Goal: Task Accomplishment & Management: Use online tool/utility

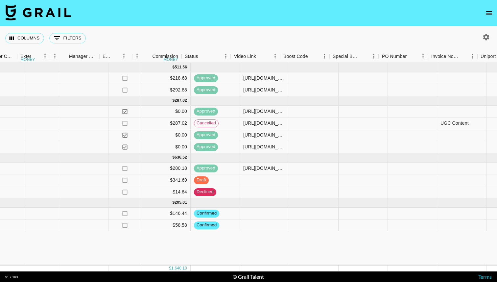
scroll to position [0, 694]
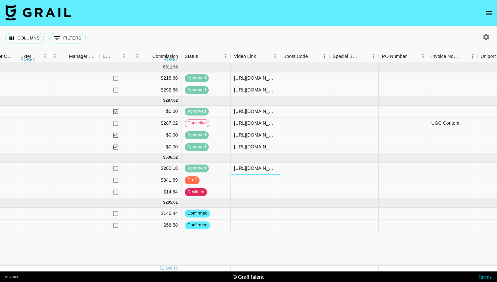
click at [263, 182] on div at bounding box center [255, 180] width 49 height 12
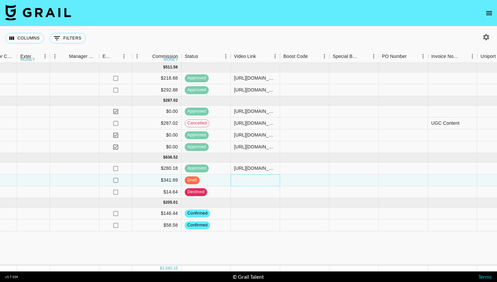
click at [263, 182] on div at bounding box center [255, 180] width 49 height 12
type input "[URL][DOMAIN_NAME]"
click at [328, 264] on div "[DATE] ( 2 ) $ 5,240.00 $ 511.56 RE1dPRR69MMe2JSqxm5k recNw9bqJQfvnPIhA 1angell…" at bounding box center [53, 164] width 1494 height 202
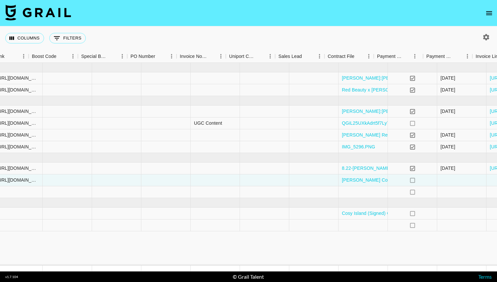
scroll to position [0, 997]
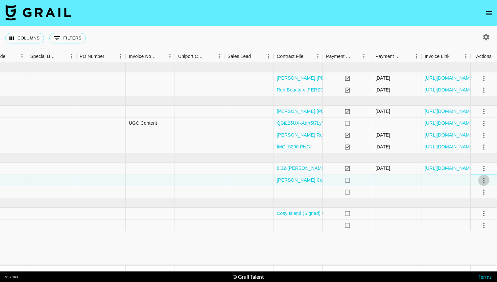
click at [483, 179] on icon "select merge strategy" at bounding box center [484, 180] width 8 height 8
click at [462, 238] on div "Approve" at bounding box center [469, 242] width 20 height 8
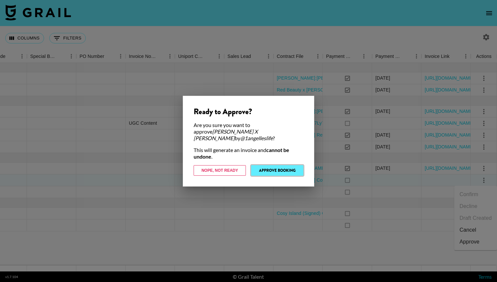
click at [295, 168] on button "Approve Booking" at bounding box center [277, 170] width 52 height 11
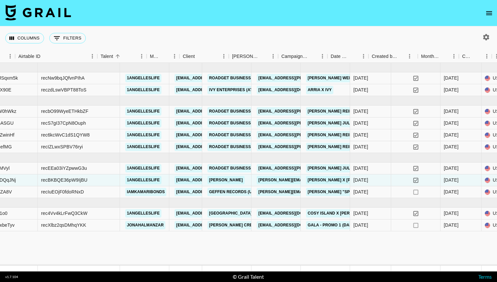
scroll to position [0, 43]
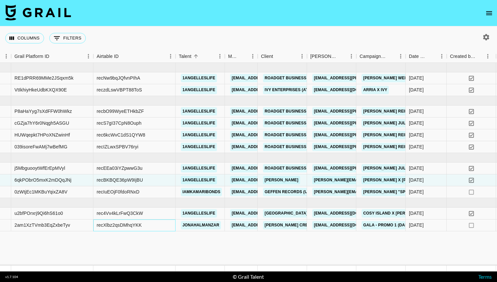
click at [132, 224] on div "recXlbz2qsDMhqYKK" at bounding box center [119, 225] width 45 height 7
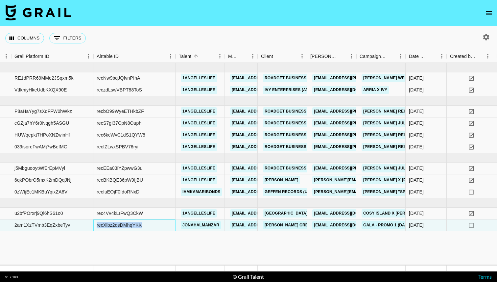
click at [132, 224] on div "recXlbz2qsDMhqYKK" at bounding box center [119, 225] width 45 height 7
copy div "recXlbz2qsDMhqYKK"
